Goal: Task Accomplishment & Management: Use online tool/utility

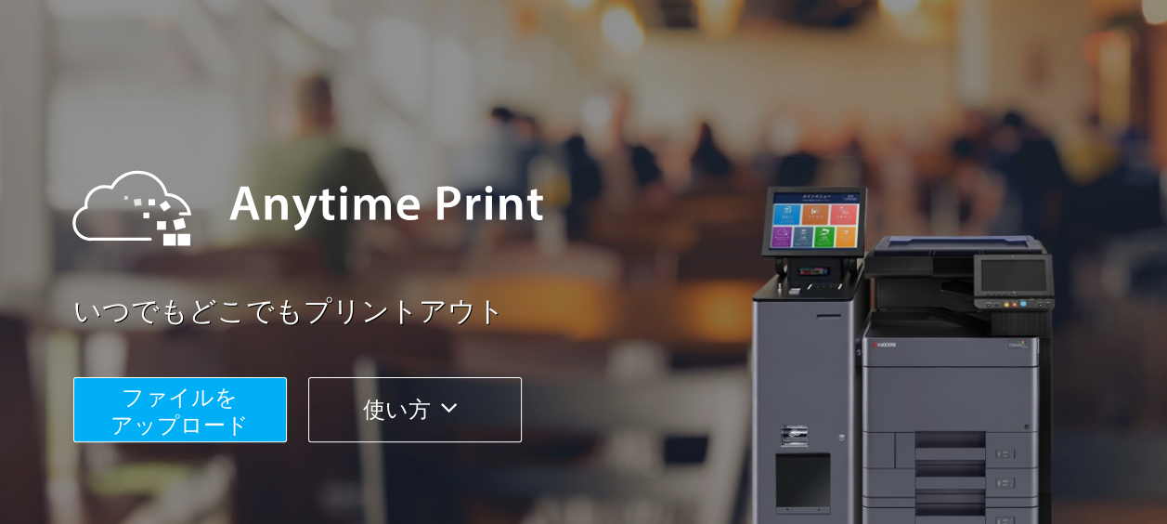
scroll to position [93, 0]
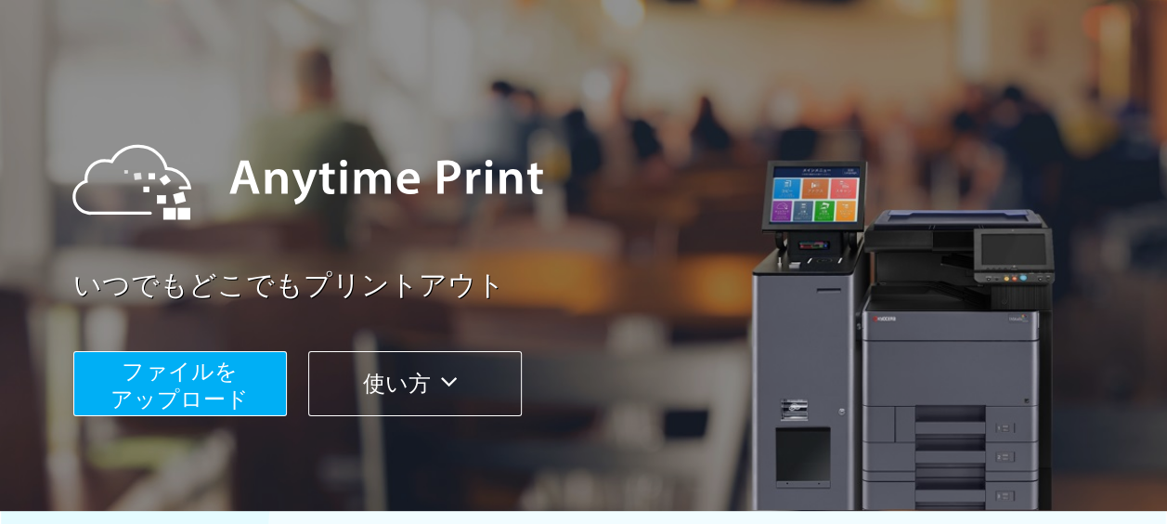
click at [194, 381] on span "ファイルを ​​アップロード" at bounding box center [179, 384] width 138 height 53
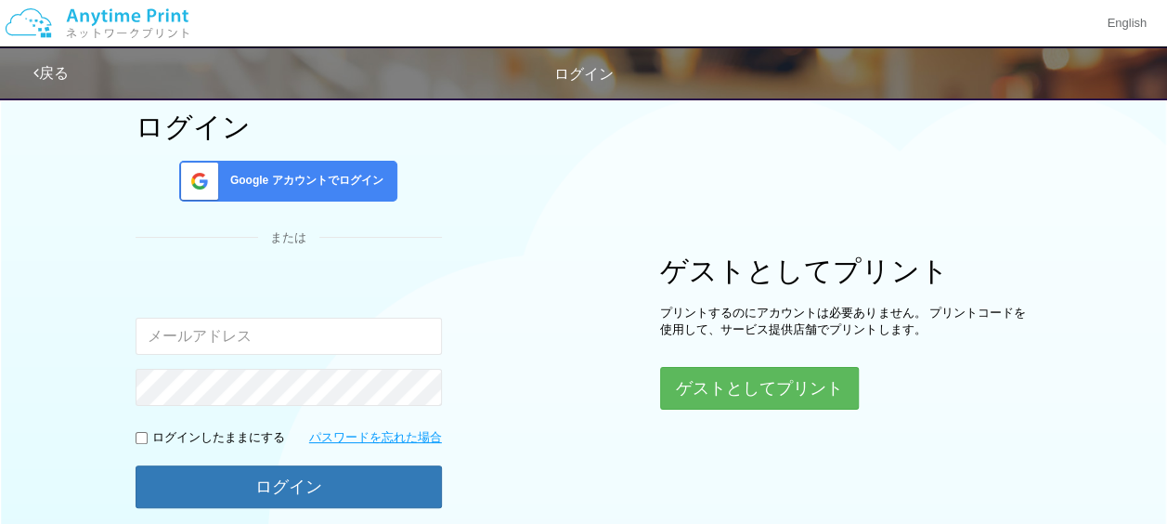
click at [310, 345] on input "email" at bounding box center [289, 335] width 306 height 37
type input "[EMAIL_ADDRESS][DOMAIN_NAME]"
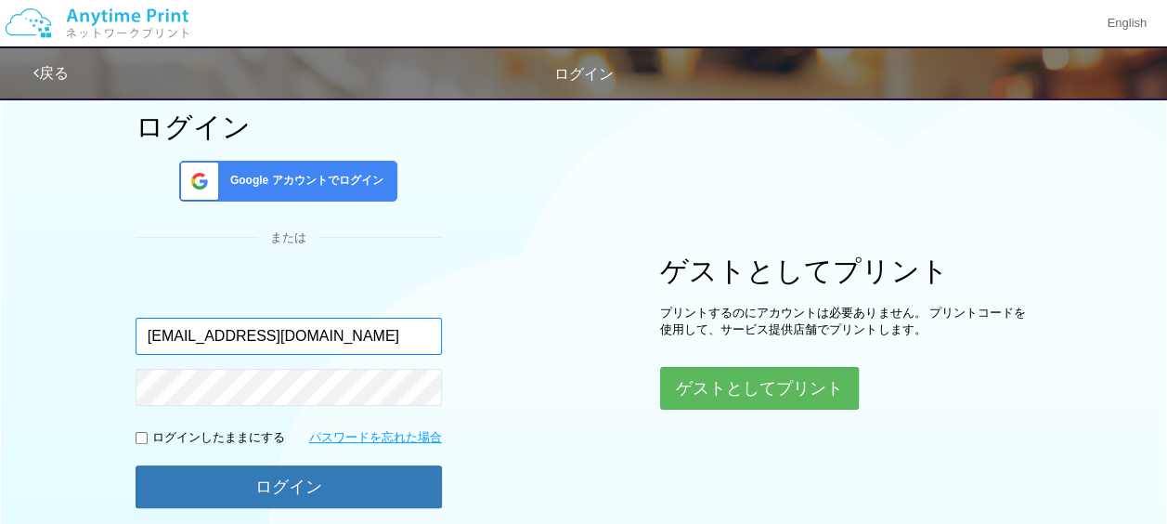
click at [330, 341] on input "[EMAIL_ADDRESS][DOMAIN_NAME]" at bounding box center [289, 335] width 306 height 37
drag, startPoint x: 327, startPoint y: 338, endPoint x: 0, endPoint y: 348, distance: 326.9
click at [43, 336] on div "ログイン Google アカウントでログイン または 入力されたメールアドレスまたはパスワードが正しくありません。 [EMAIL_ADDRESS][DOMAI…" at bounding box center [584, 273] width 1114 height 559
click at [147, 330] on input "email" at bounding box center [289, 335] width 306 height 37
click at [178, 329] on input "email" at bounding box center [289, 335] width 306 height 37
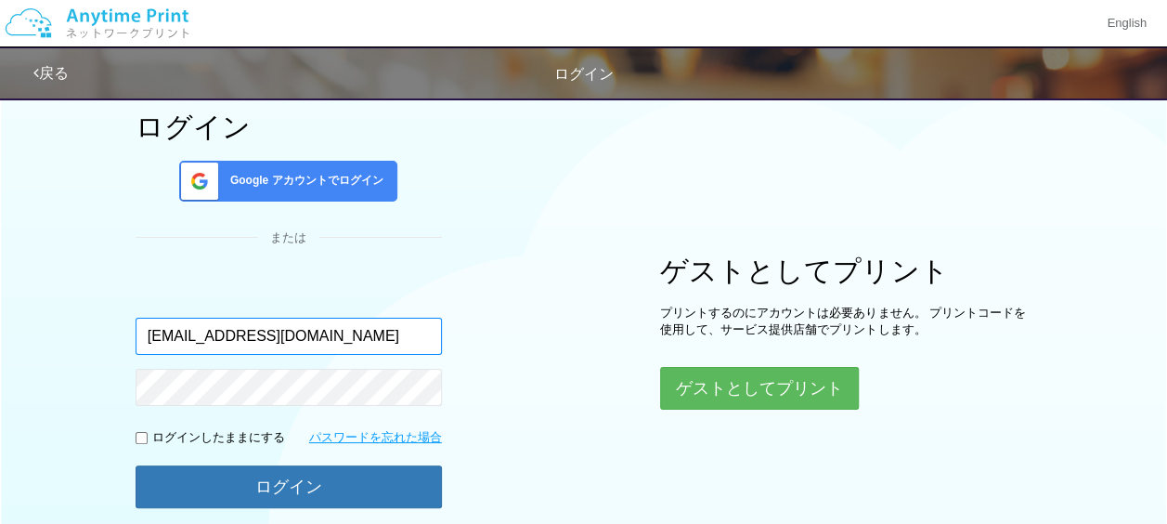
type input "[EMAIL_ADDRESS][DOMAIN_NAME]"
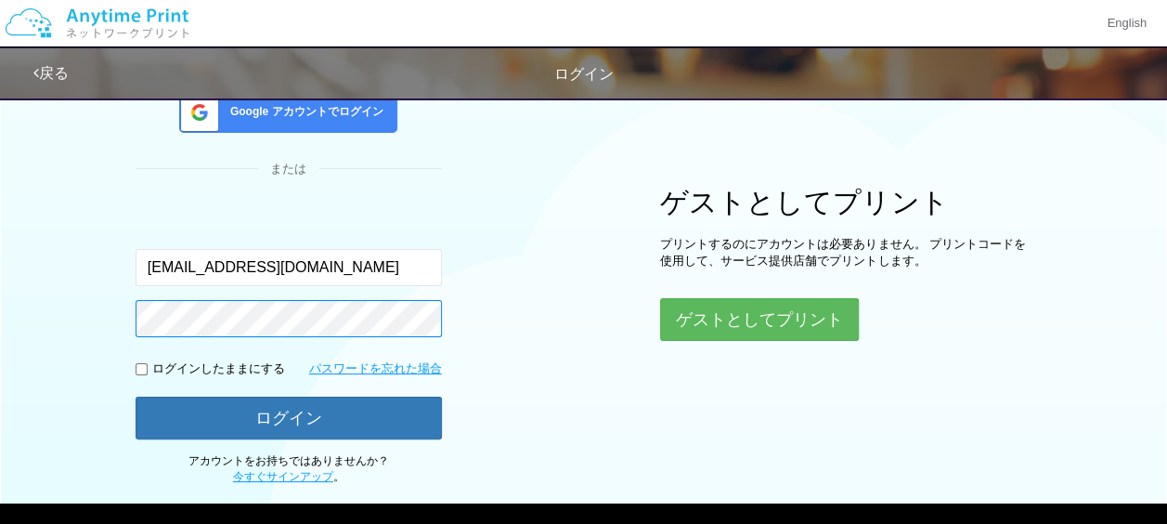
scroll to position [186, 0]
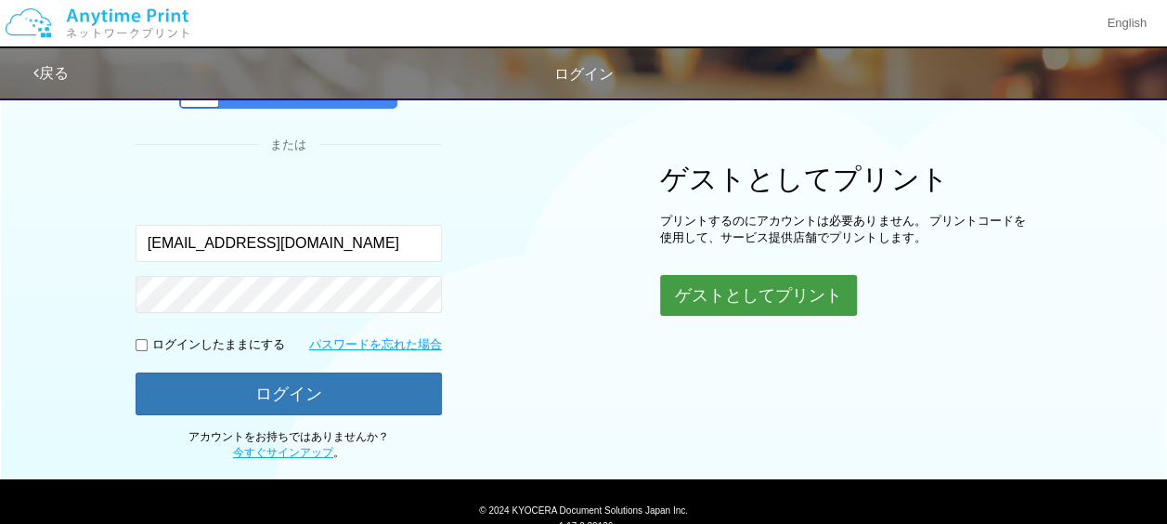
click at [734, 297] on button "ゲストとしてプリント" at bounding box center [758, 295] width 197 height 41
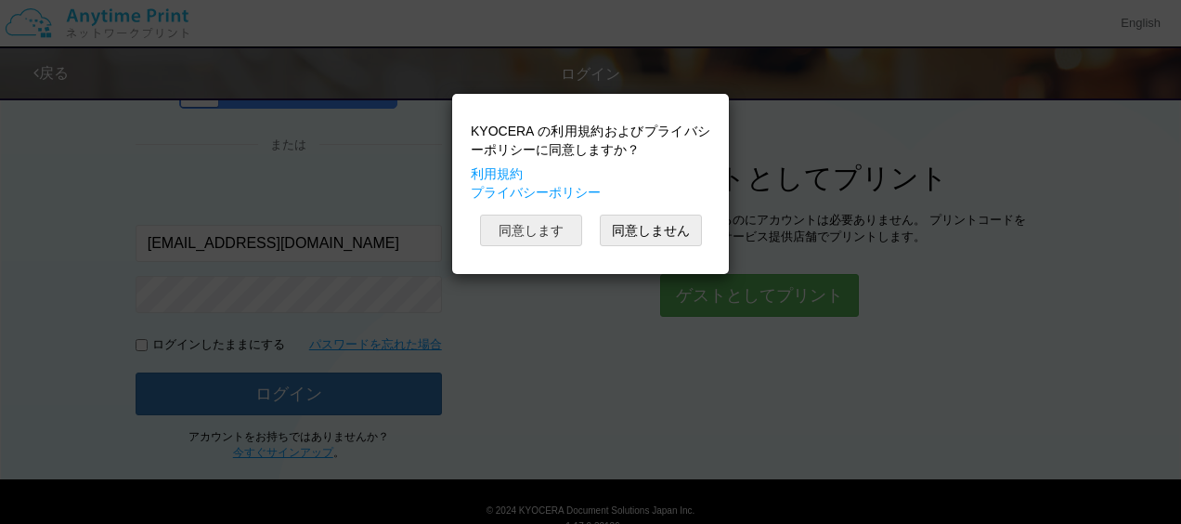
click at [515, 224] on button "同意します" at bounding box center [531, 230] width 102 height 32
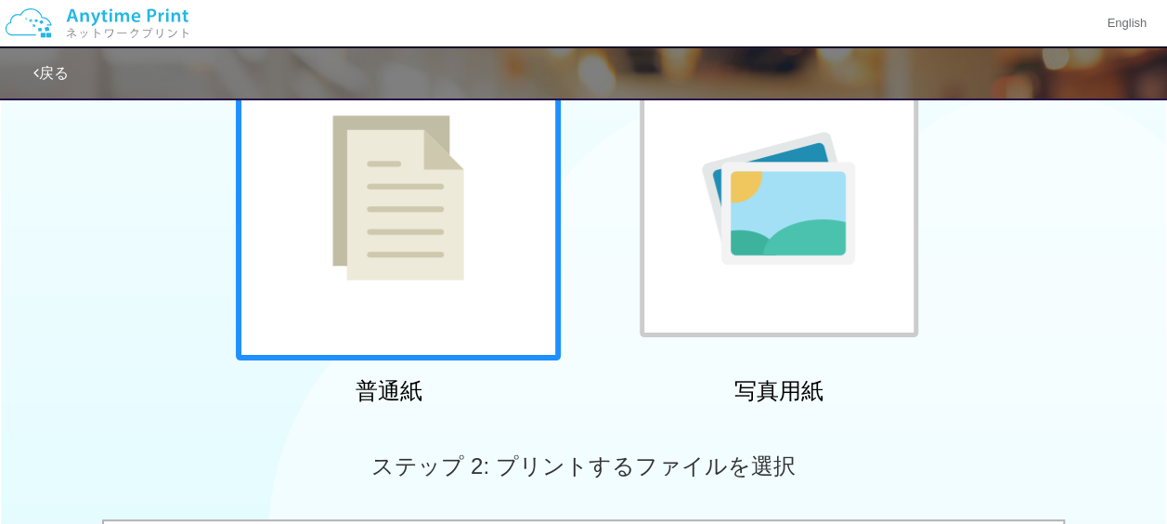
click at [437, 256] on img at bounding box center [398, 197] width 132 height 165
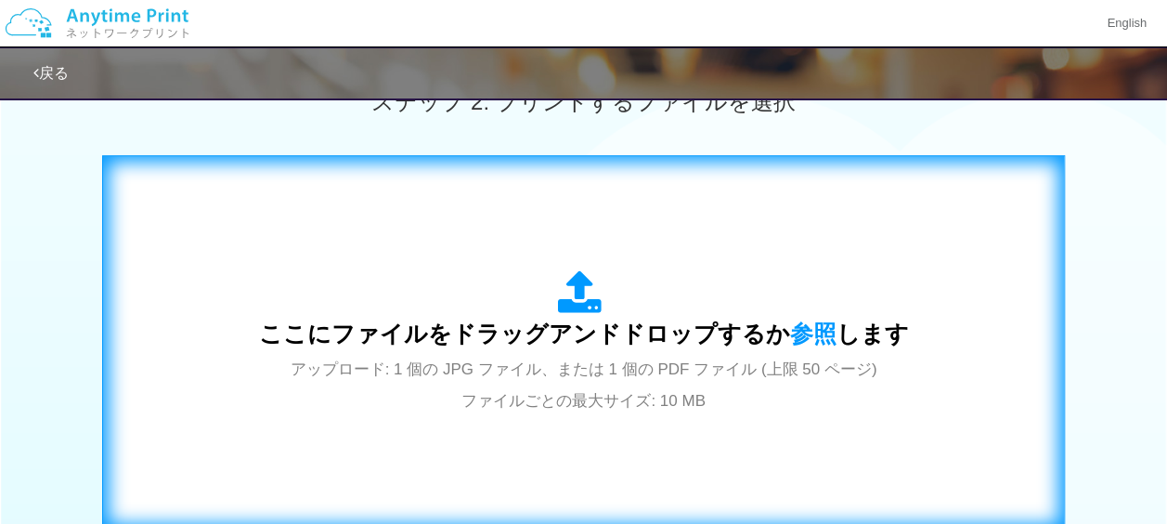
scroll to position [557, 0]
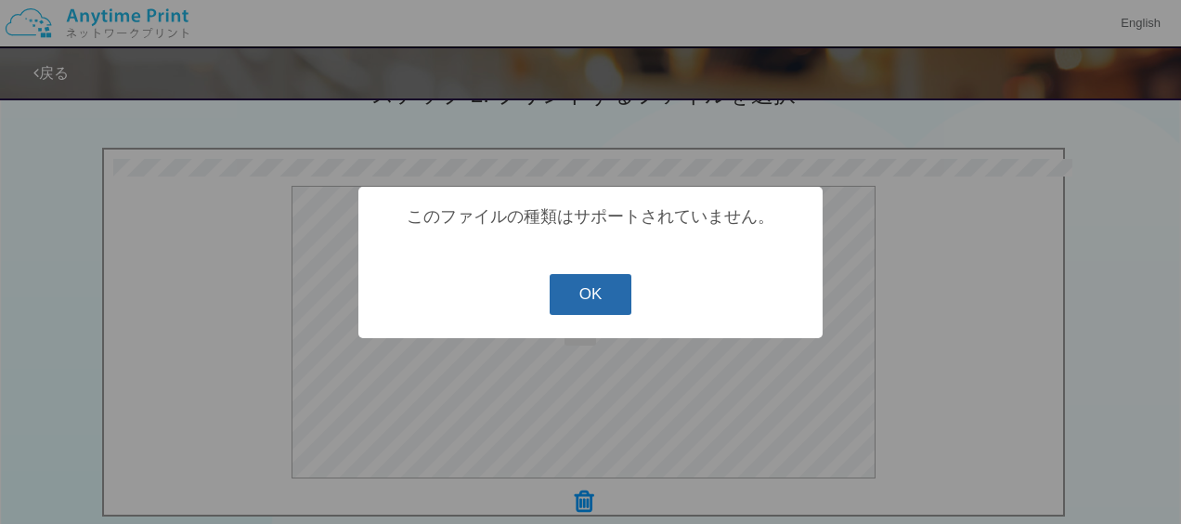
click at [595, 304] on button "OK" at bounding box center [591, 294] width 83 height 41
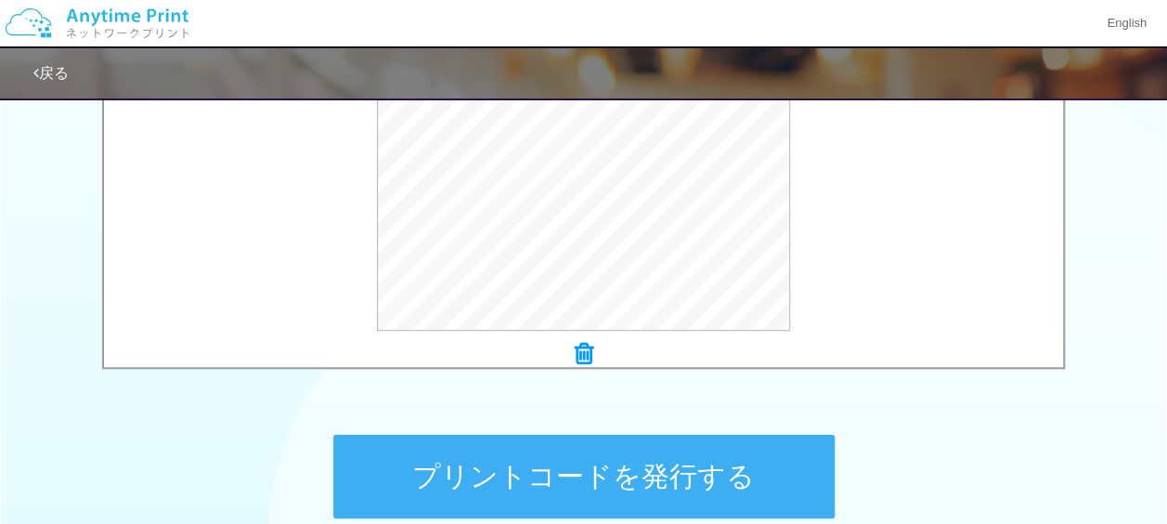
scroll to position [835, 0]
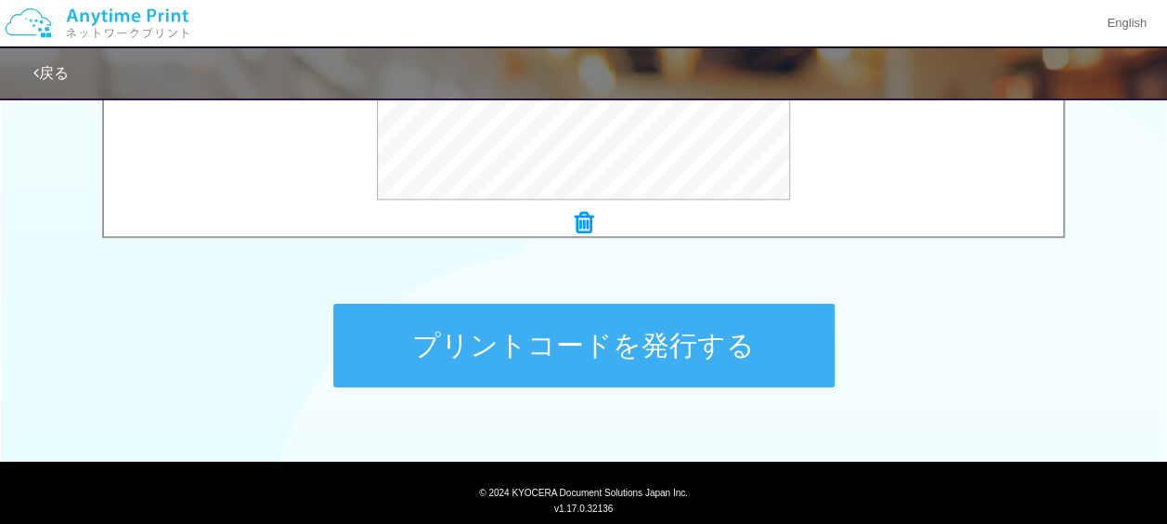
click at [631, 356] on button "プリントコードを発行する" at bounding box center [583, 346] width 501 height 84
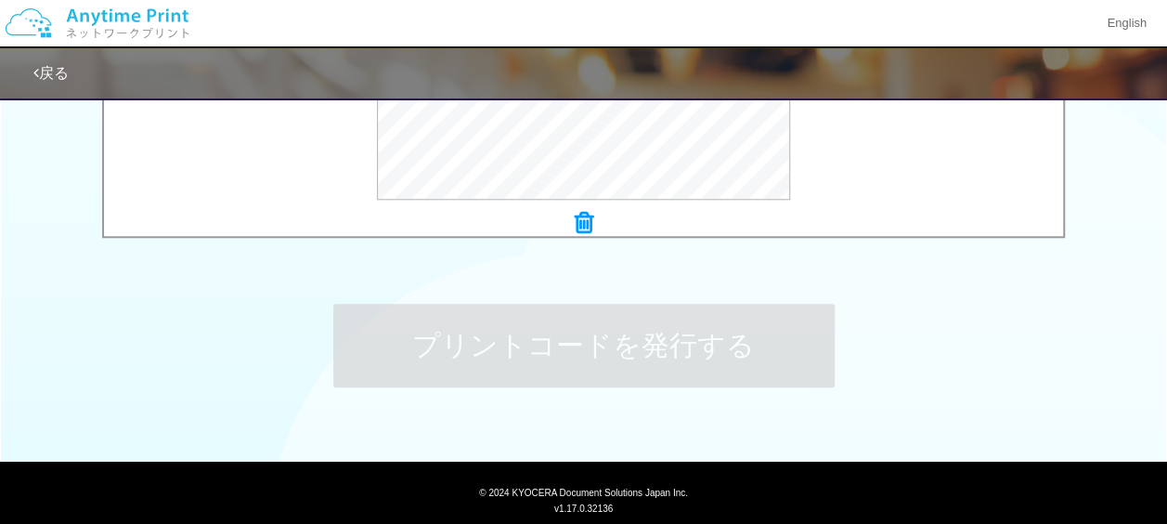
scroll to position [0, 0]
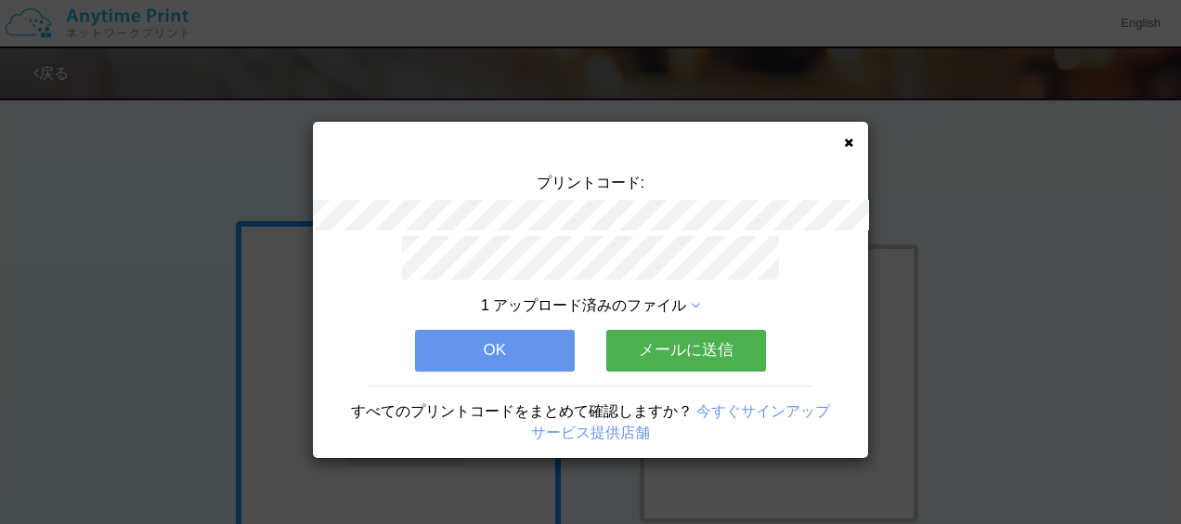
click at [671, 350] on button "メールに送信" at bounding box center [686, 350] width 160 height 41
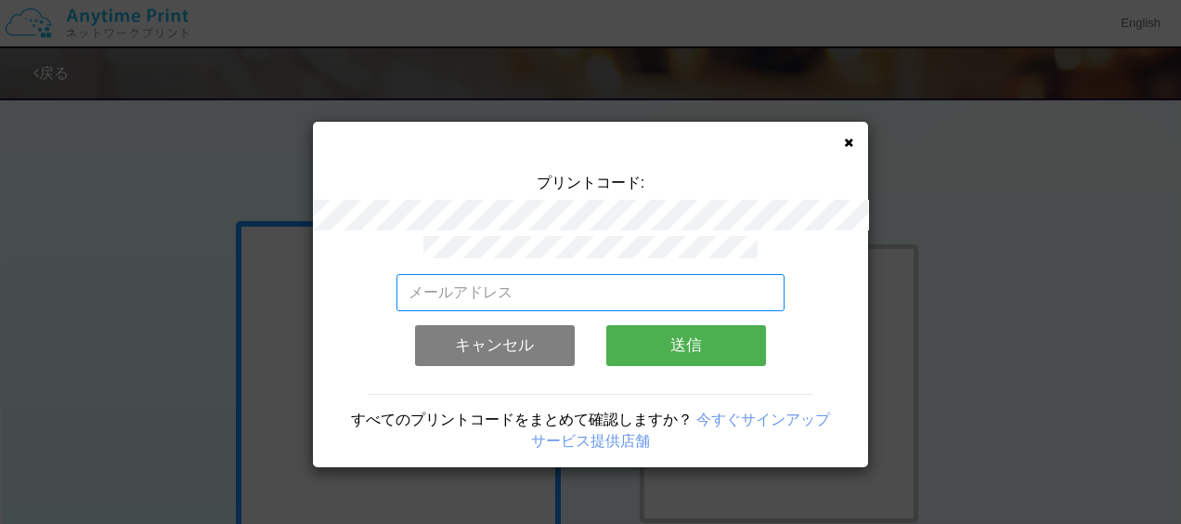
click at [461, 287] on input "email" at bounding box center [590, 292] width 389 height 37
type input "[EMAIL_ADDRESS][DOMAIN_NAME]"
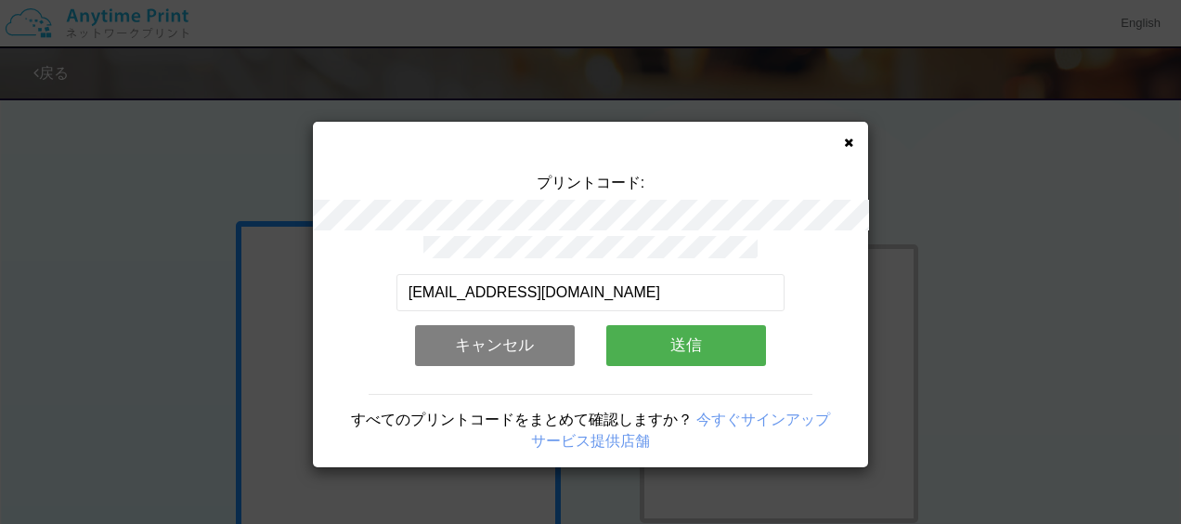
click at [651, 337] on button "送信" at bounding box center [686, 345] width 160 height 41
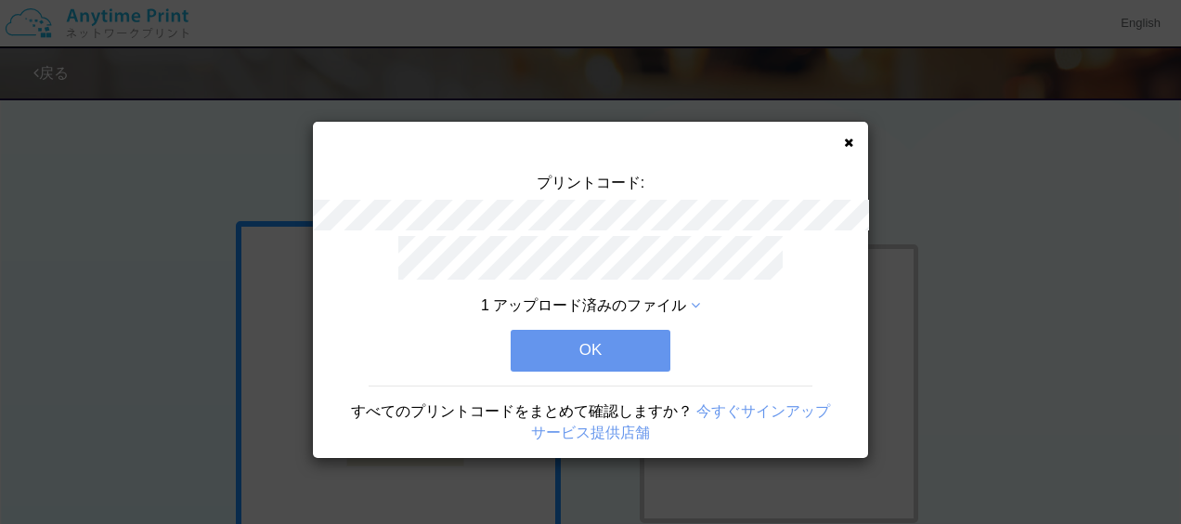
click at [615, 353] on button "OK" at bounding box center [591, 350] width 160 height 41
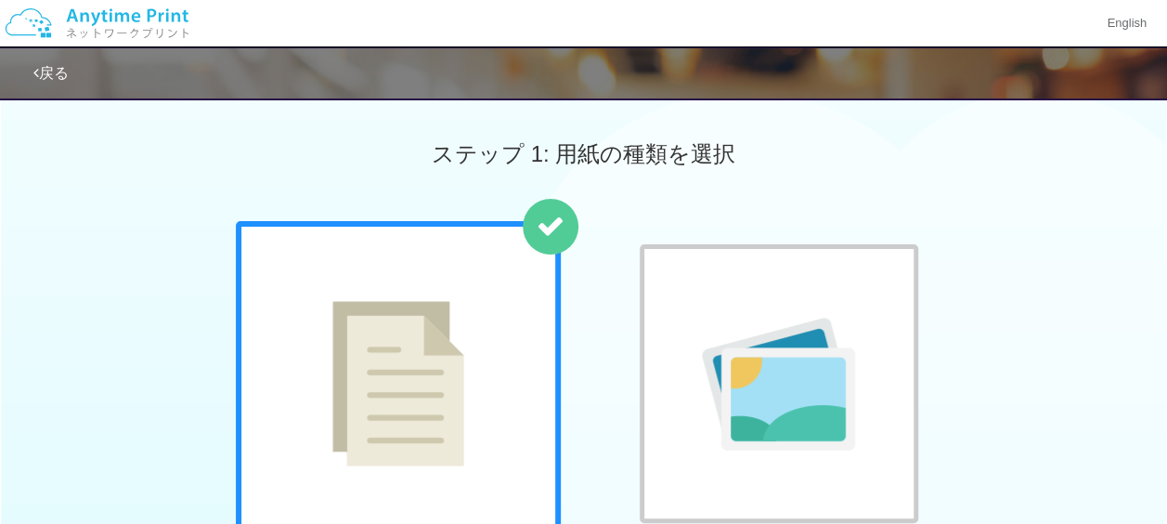
click at [174, 354] on div "普通紙 写真用紙" at bounding box center [583, 409] width 1167 height 377
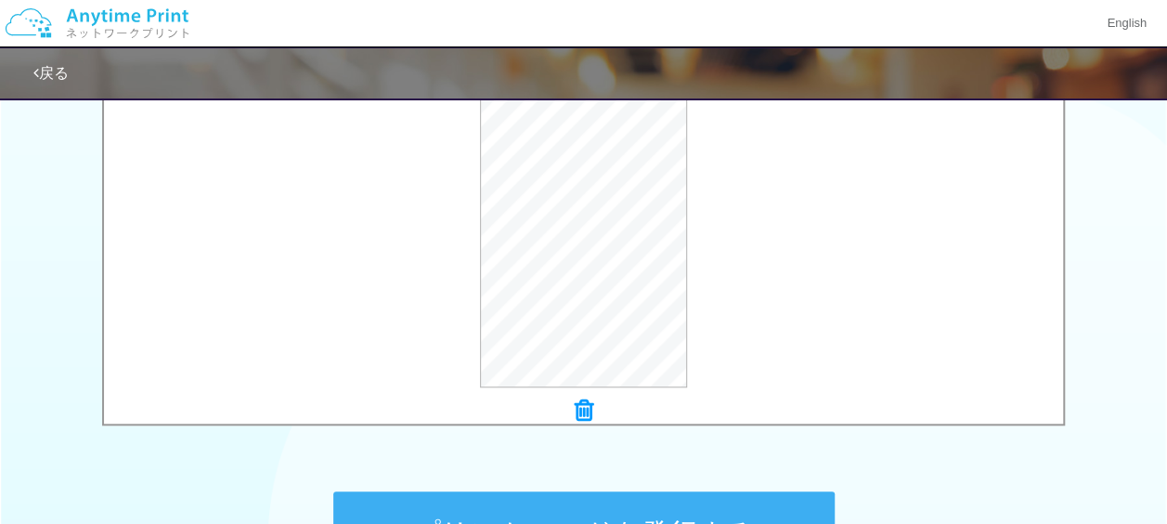
scroll to position [743, 0]
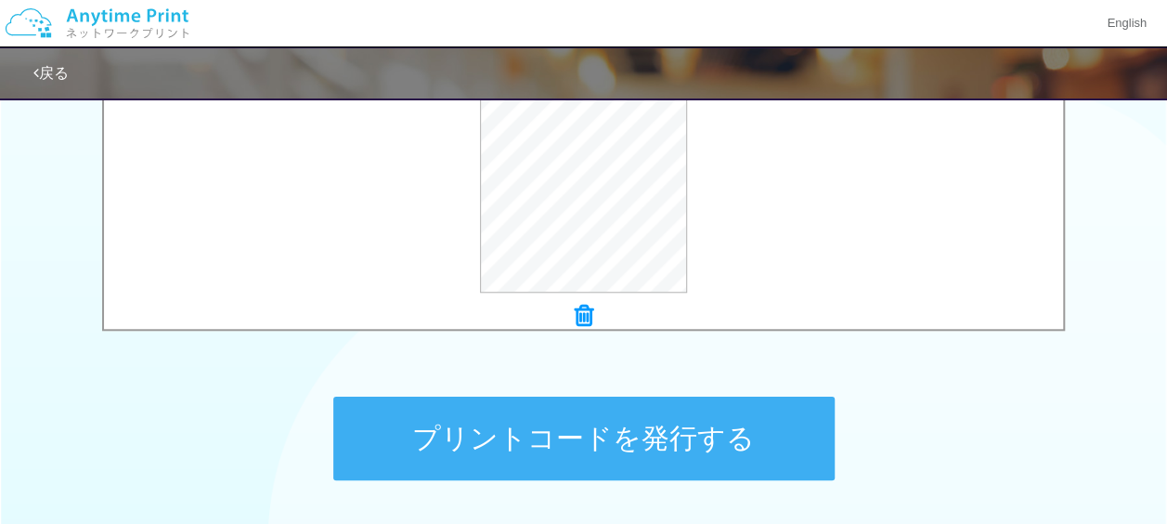
click at [642, 433] on button "プリントコードを発行する" at bounding box center [583, 438] width 501 height 84
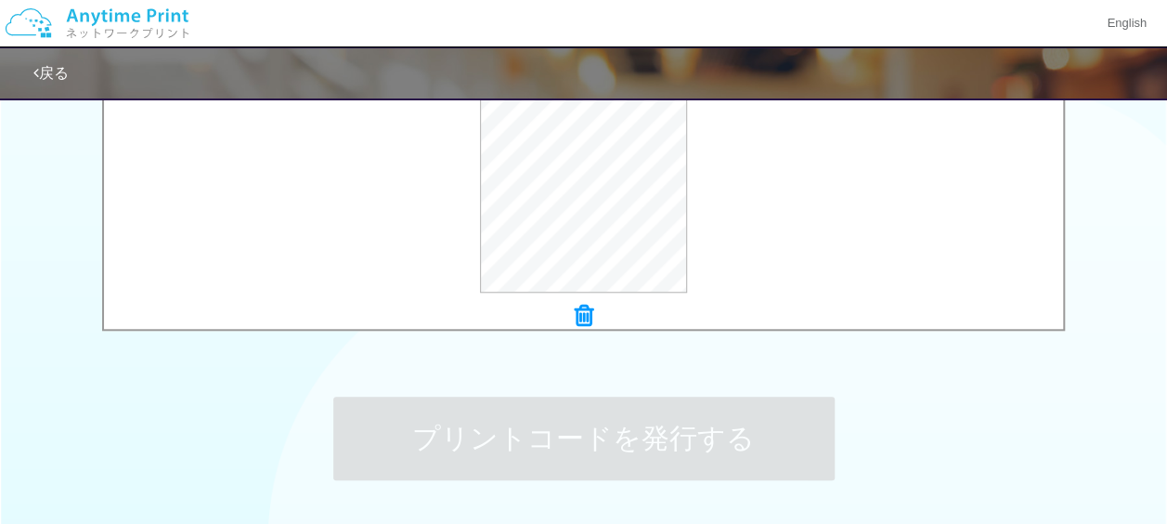
scroll to position [0, 0]
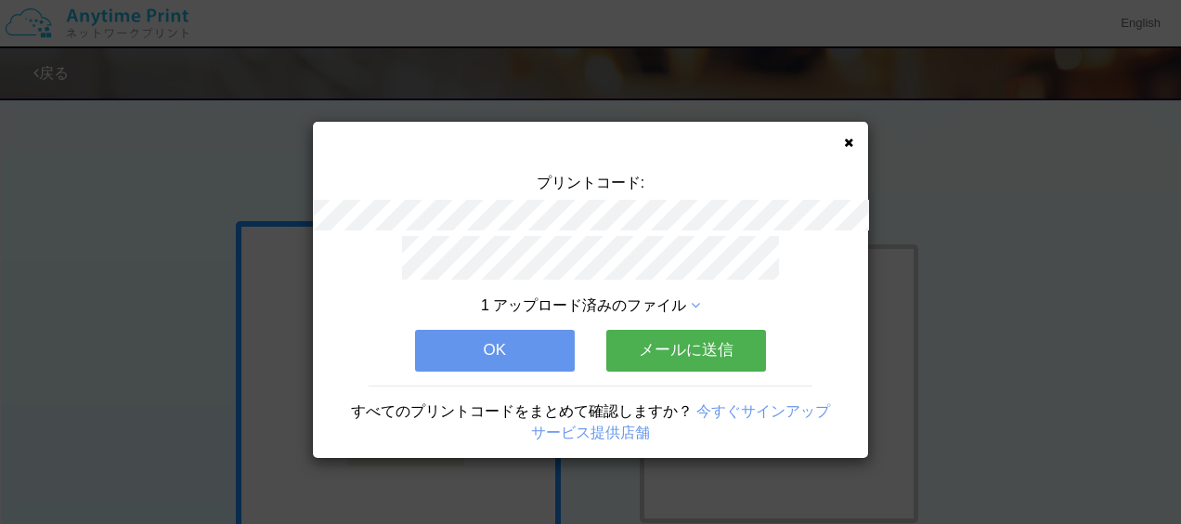
click at [653, 334] on button "メールに送信" at bounding box center [686, 350] width 160 height 41
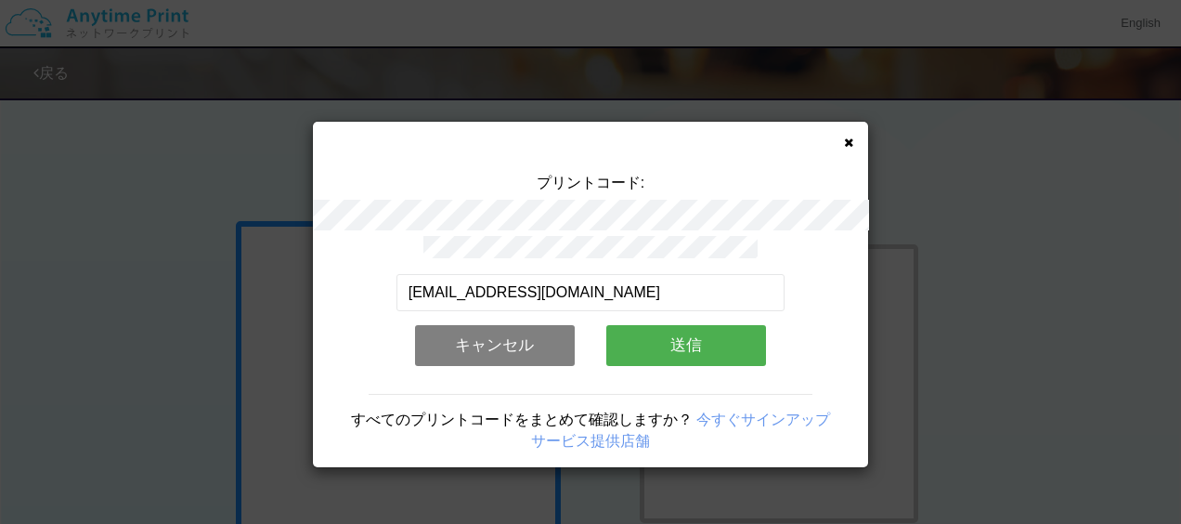
click at [699, 343] on button "送信" at bounding box center [686, 345] width 160 height 41
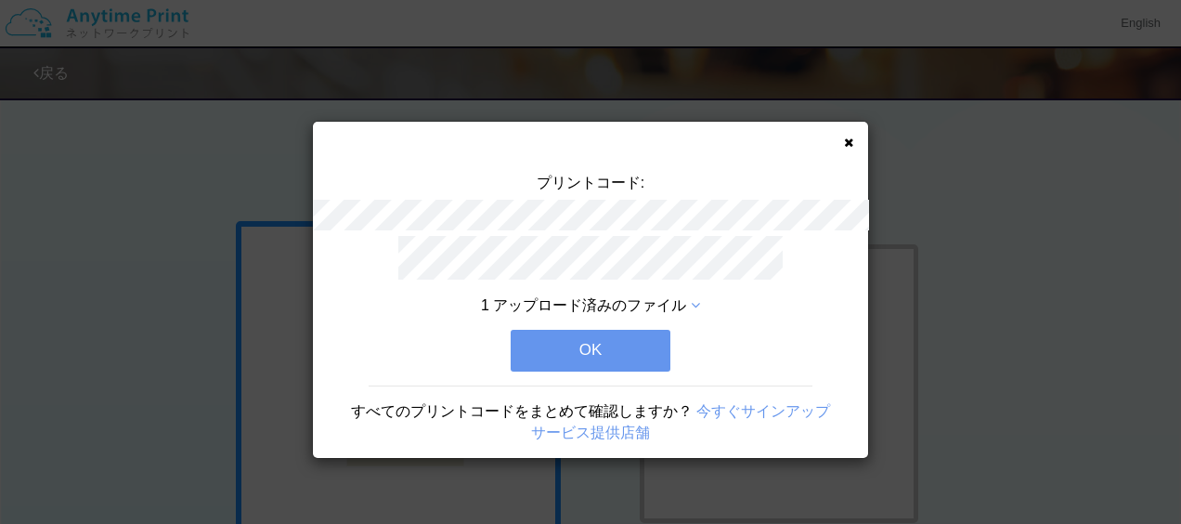
click at [602, 355] on button "OK" at bounding box center [591, 350] width 160 height 41
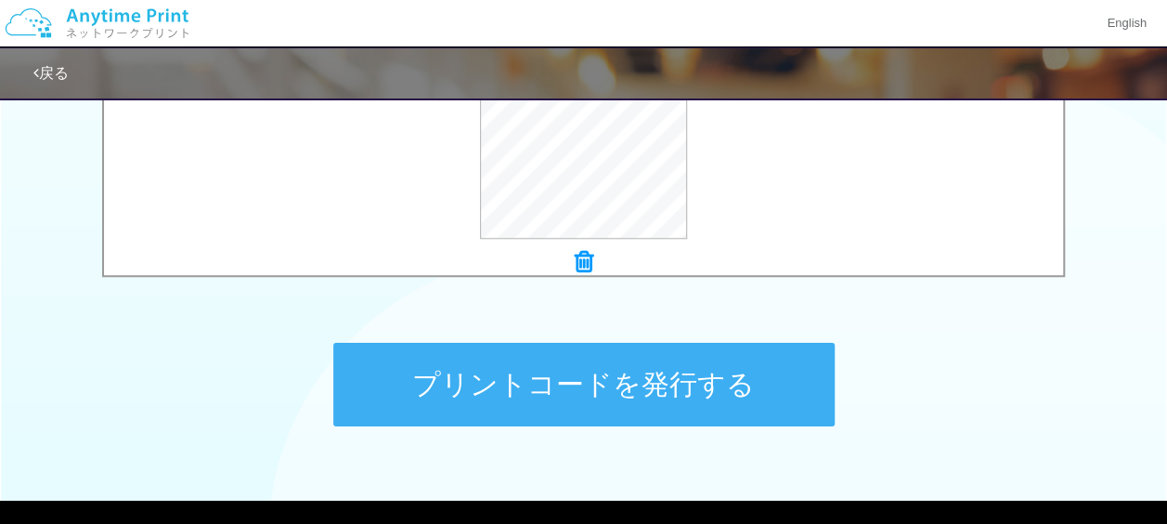
scroll to position [835, 0]
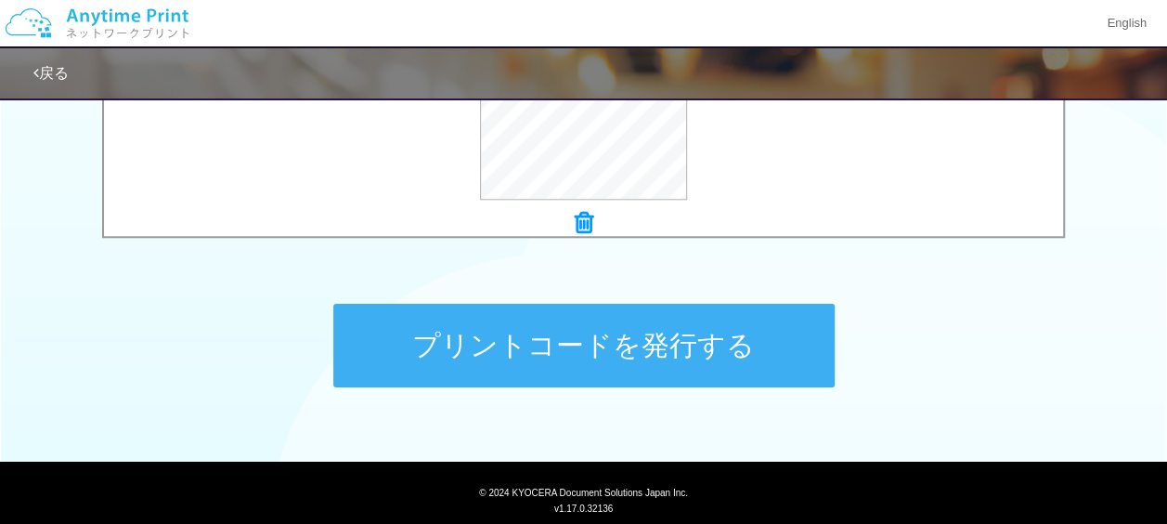
click at [598, 347] on button "プリントコードを発行する" at bounding box center [583, 346] width 501 height 84
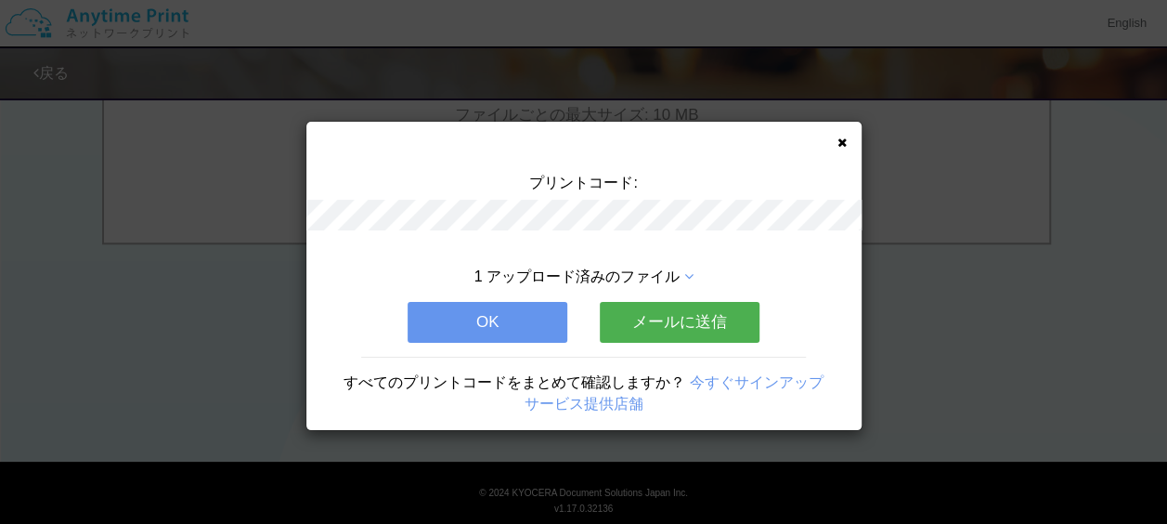
scroll to position [0, 0]
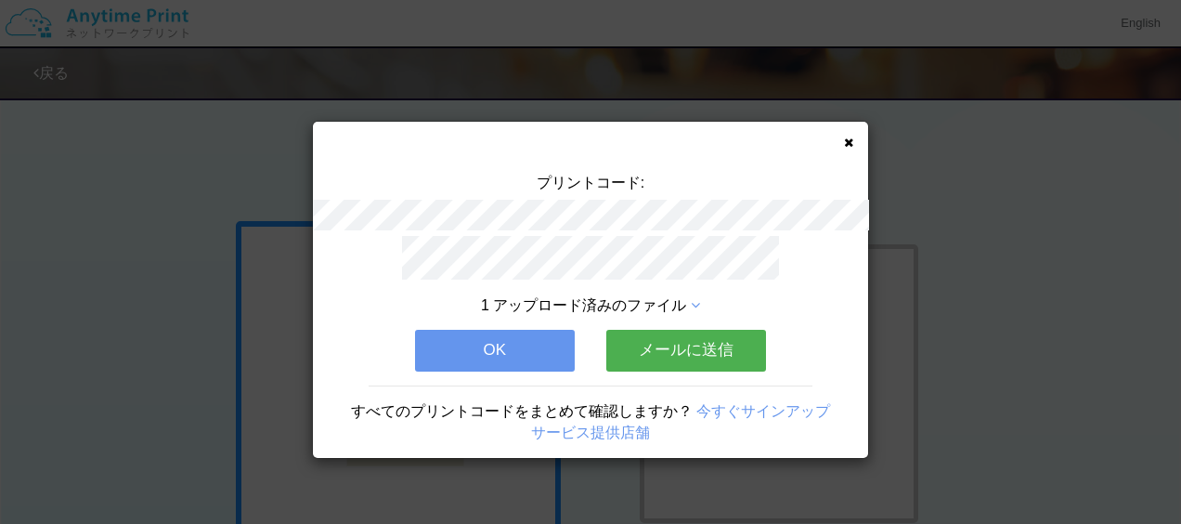
click at [663, 345] on button "メールに送信" at bounding box center [686, 350] width 160 height 41
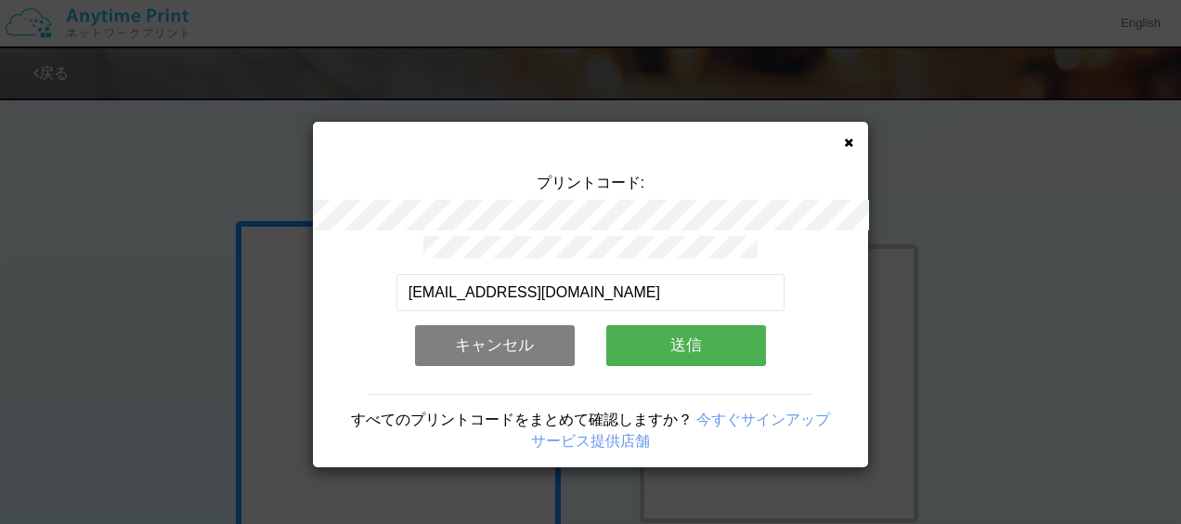
click at [657, 342] on button "送信" at bounding box center [686, 345] width 160 height 41
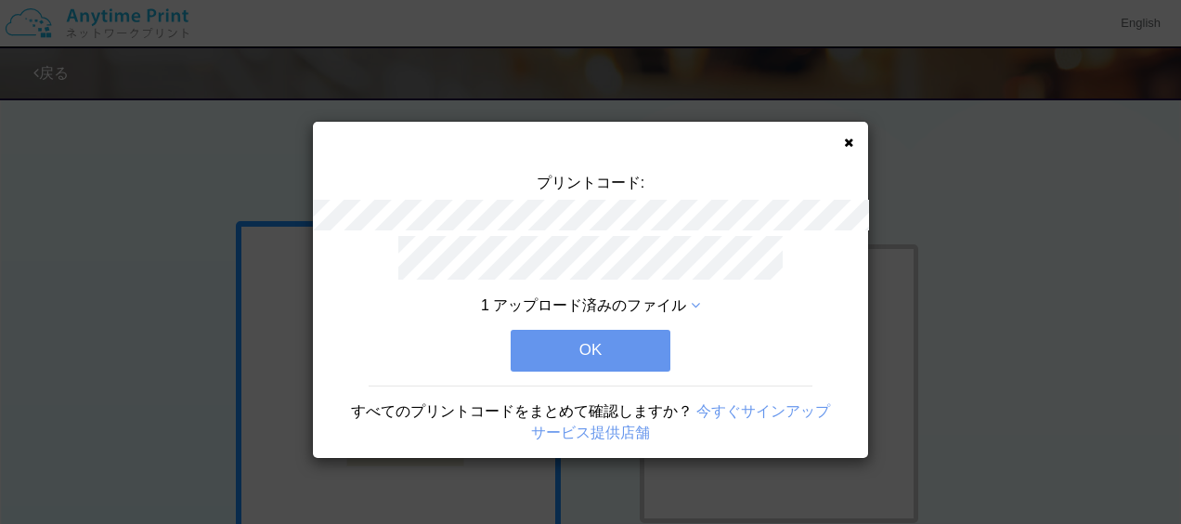
click at [655, 342] on button "OK" at bounding box center [591, 350] width 160 height 41
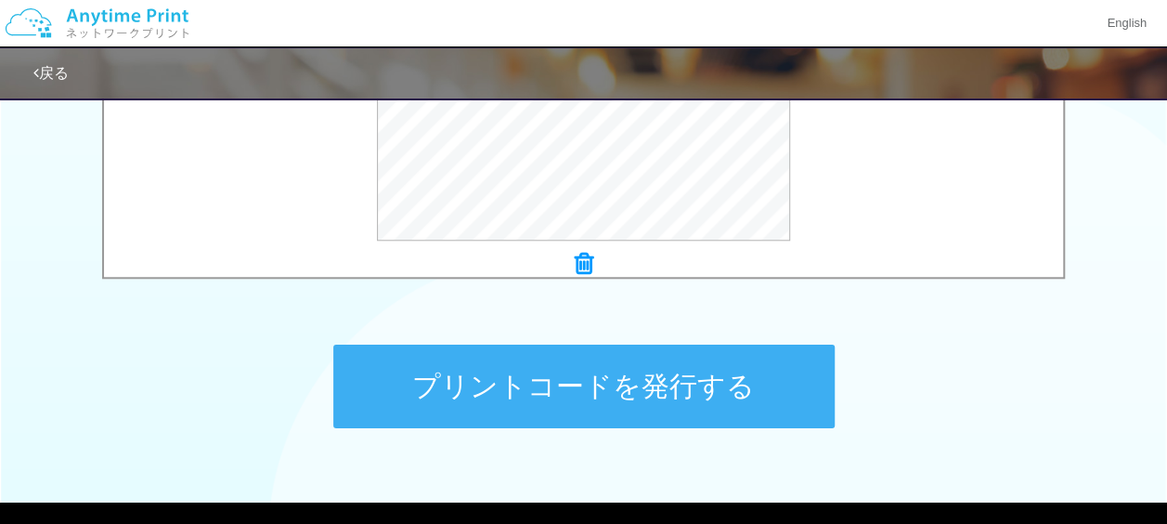
scroll to position [795, 0]
click at [673, 396] on button "プリントコードを発行する" at bounding box center [583, 386] width 501 height 84
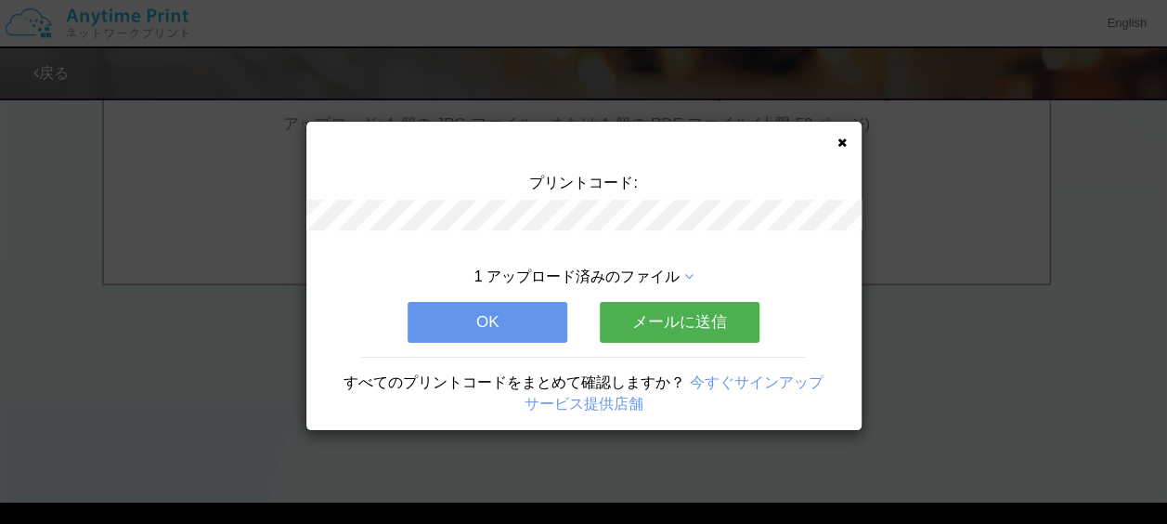
scroll to position [0, 0]
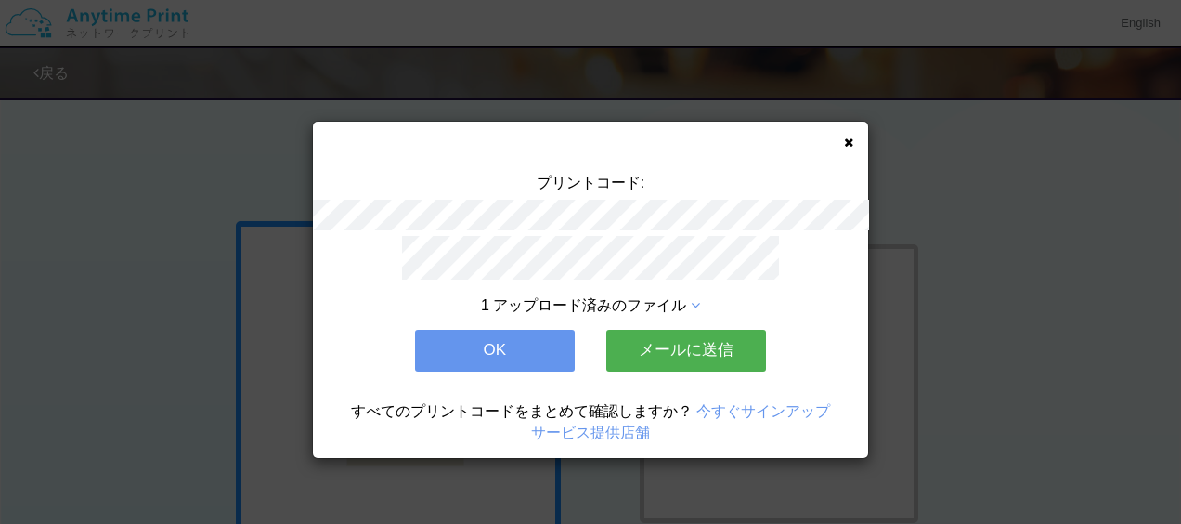
click at [671, 351] on button "メールに送信" at bounding box center [686, 350] width 160 height 41
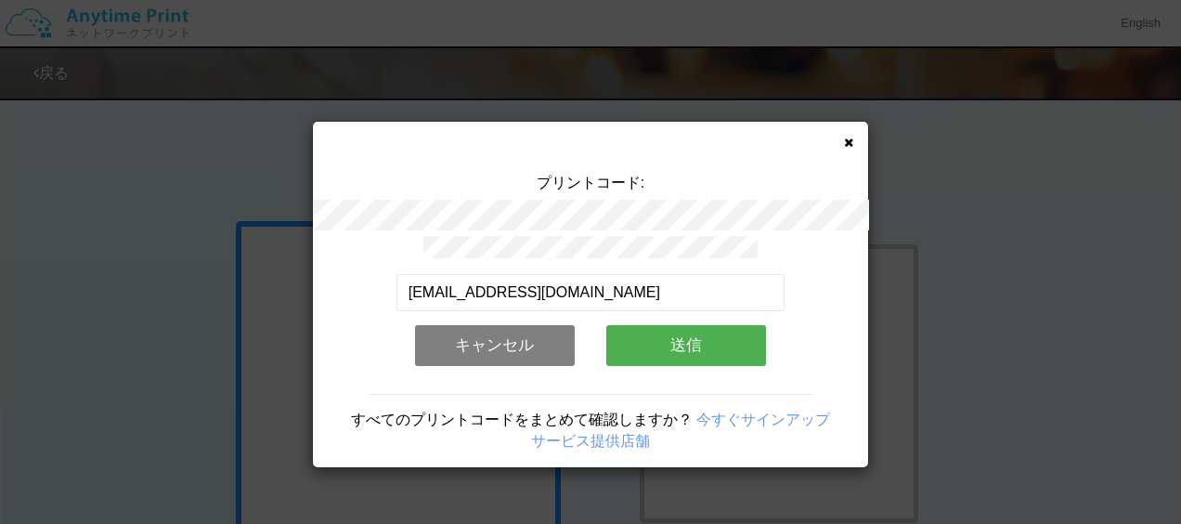
click at [672, 353] on button "送信" at bounding box center [686, 345] width 160 height 41
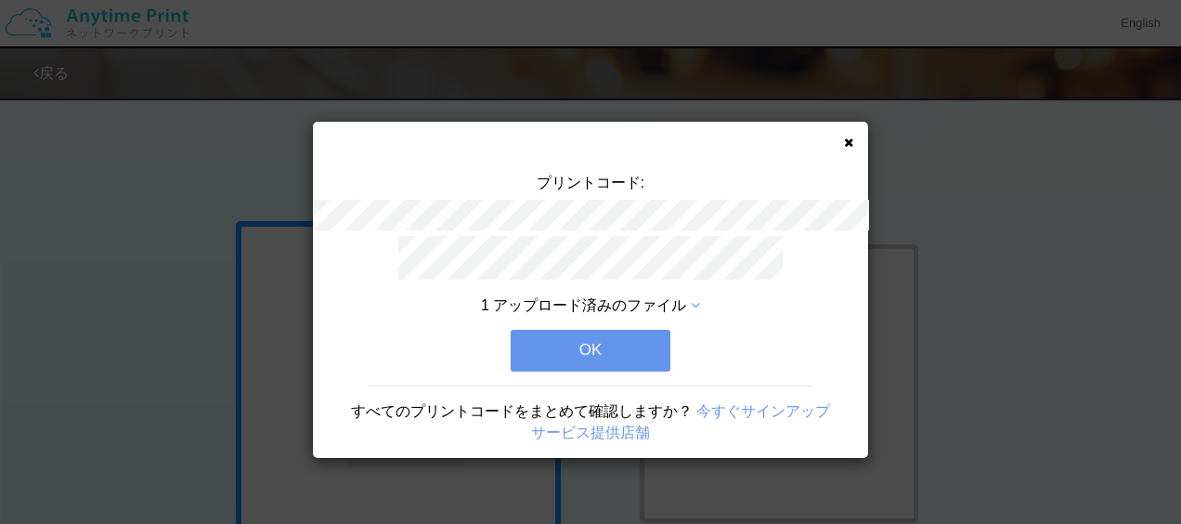
click at [631, 353] on button "OK" at bounding box center [591, 350] width 160 height 41
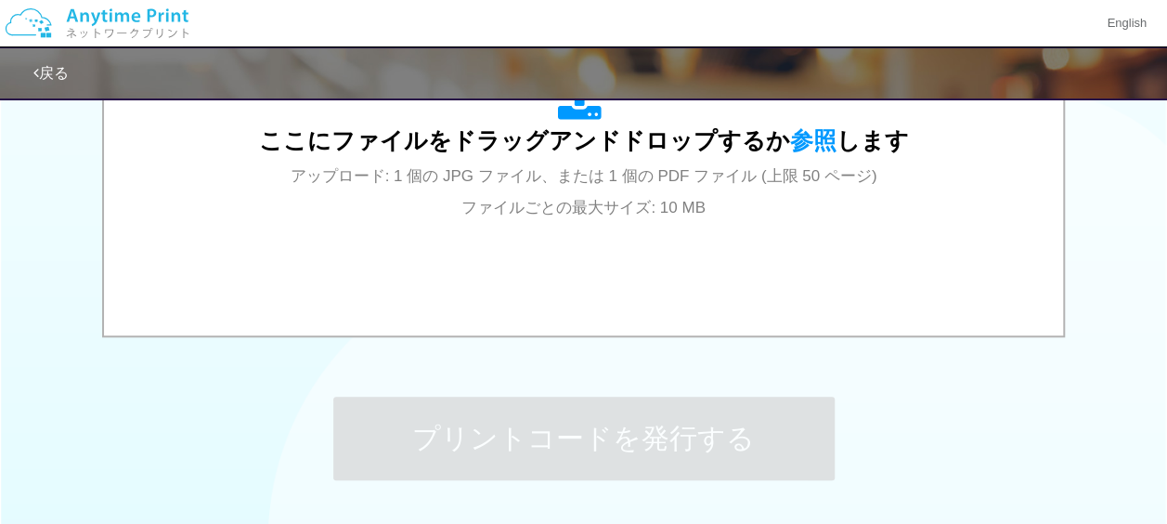
scroll to position [887, 0]
